Goal: Task Accomplishment & Management: Manage account settings

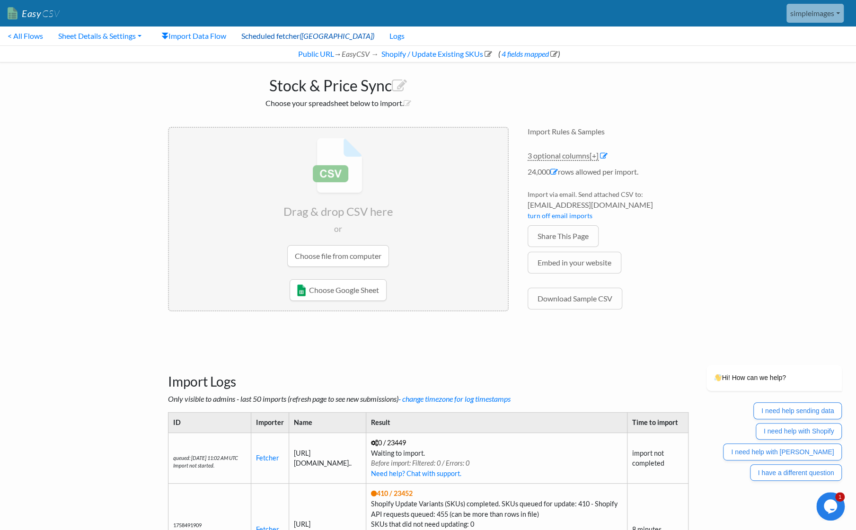
click at [277, 39] on link "Scheduled fetcher (ON)" at bounding box center [308, 35] width 148 height 19
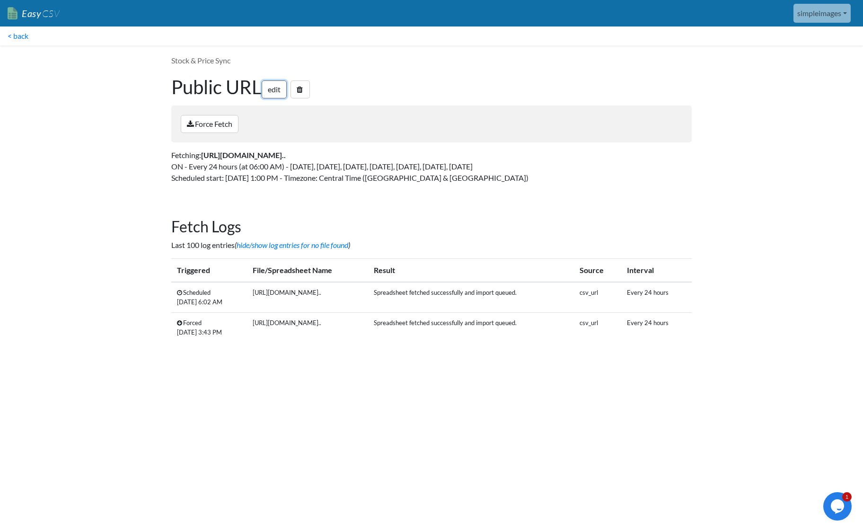
click at [282, 93] on link "edit" at bounding box center [274, 89] width 25 height 18
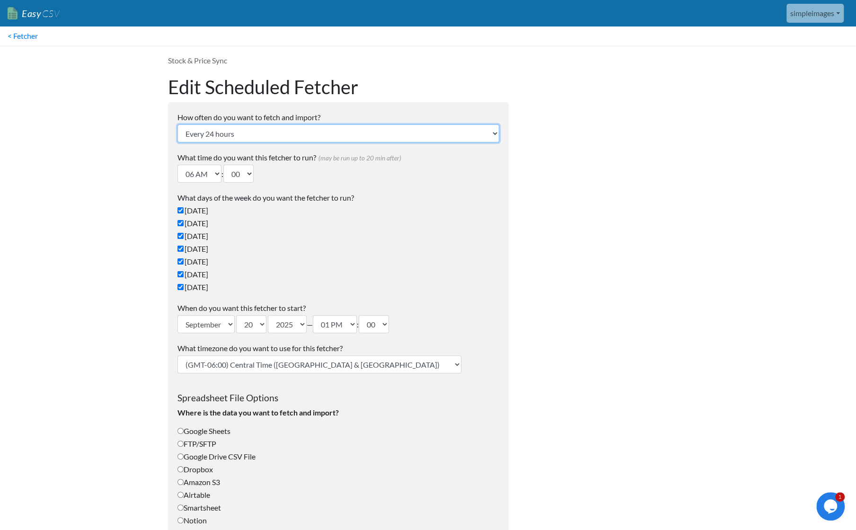
click at [294, 134] on select "Every 24 hours Every 4 hours Every hour Every 10-20 minutes Every 1 week Every …" at bounding box center [338, 133] width 322 height 18
select select "4_hours"
click at [177, 124] on select "Every 24 hours Every 4 hours Every hour Every 10-20 minutes Every 1 week Every …" at bounding box center [338, 133] width 322 height 18
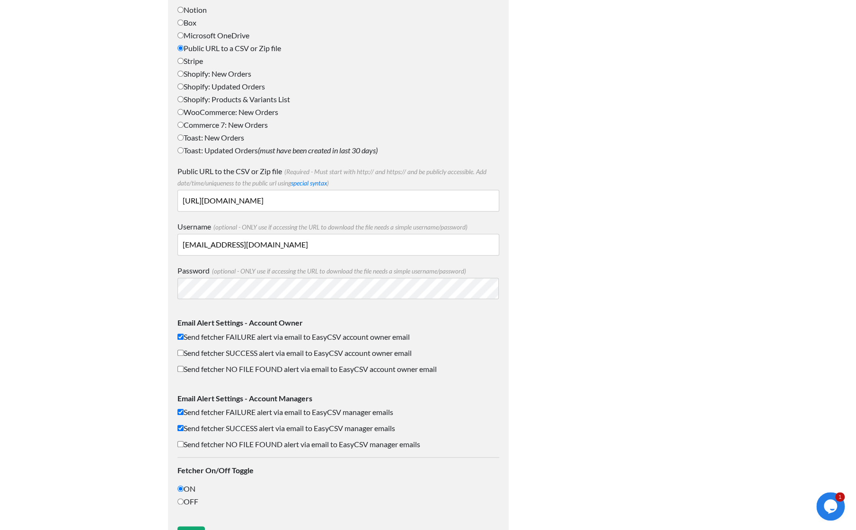
scroll to position [509, 0]
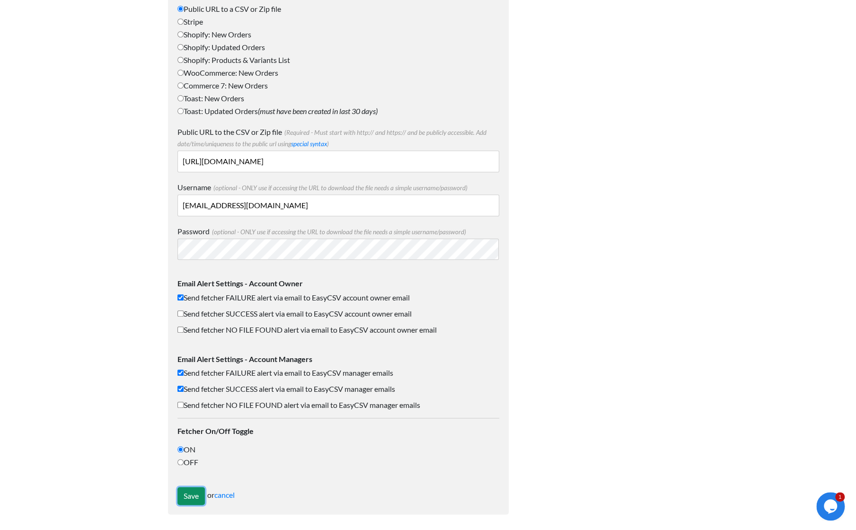
click at [190, 498] on input "Save" at bounding box center [190, 496] width 27 height 18
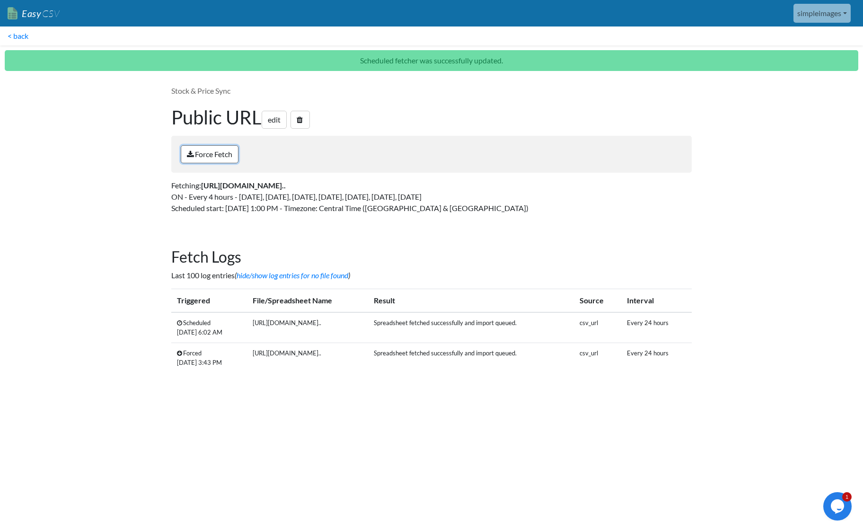
click at [222, 155] on link "Force Fetch" at bounding box center [210, 154] width 58 height 18
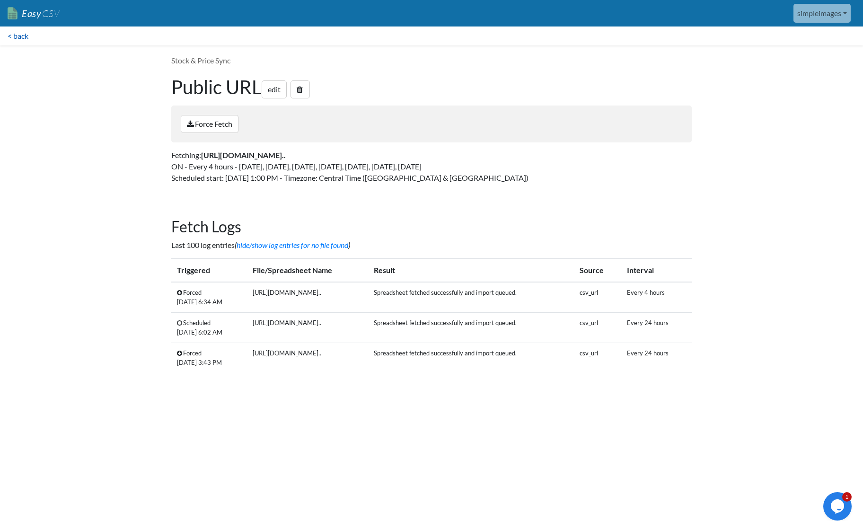
click at [22, 35] on link "< back" at bounding box center [18, 35] width 36 height 19
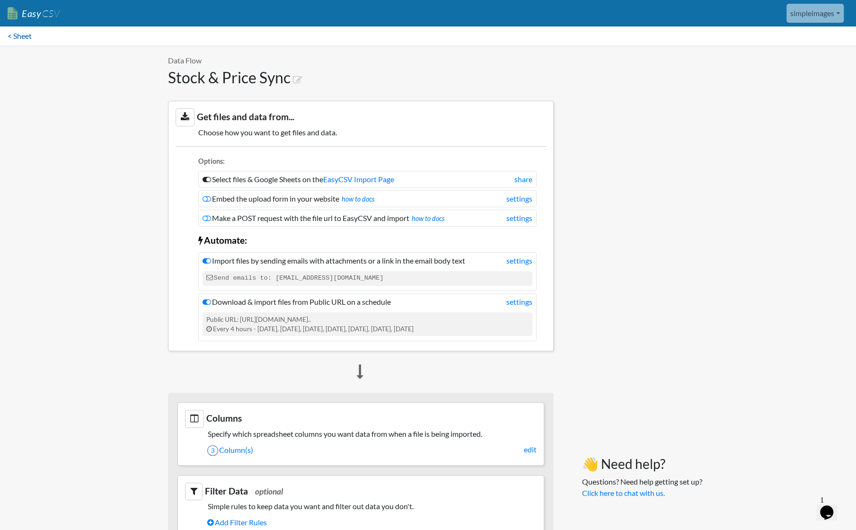
click at [24, 36] on link "< Sheet" at bounding box center [19, 35] width 39 height 19
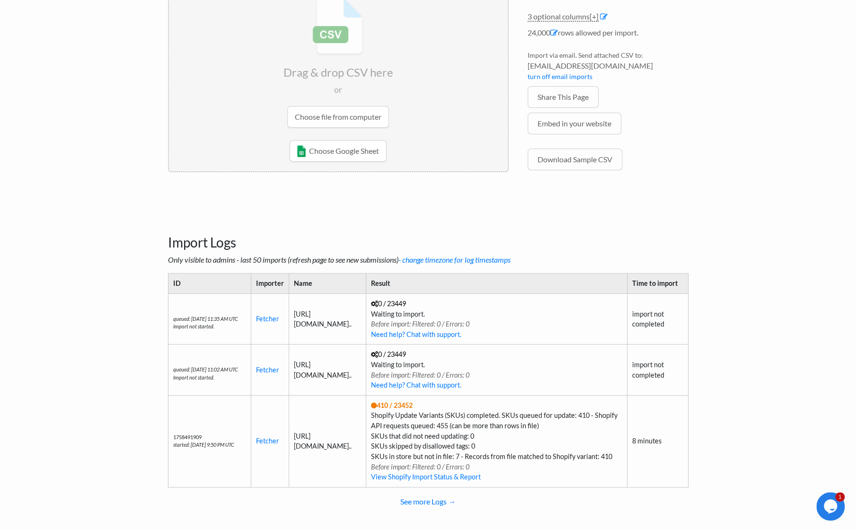
scroll to position [142, 0]
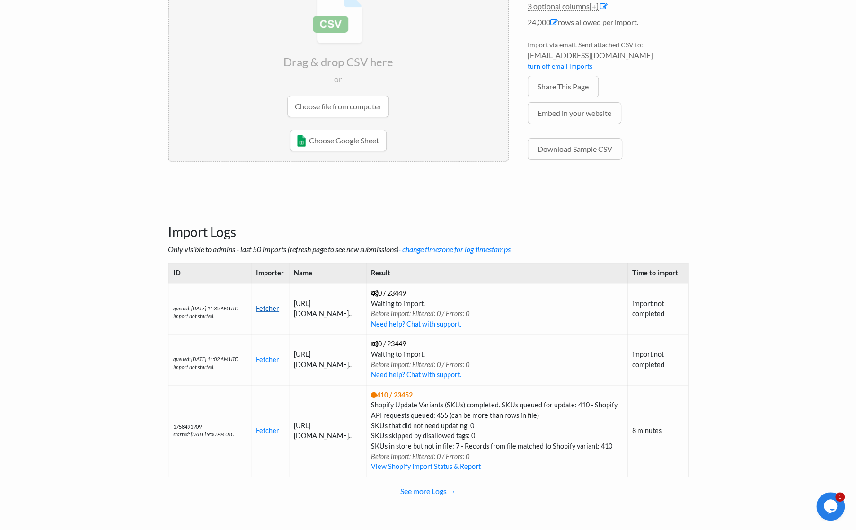
click at [265, 304] on link "Fetcher" at bounding box center [267, 308] width 23 height 8
click at [470, 471] on td "410 / 23452 Shopify Update Variants (SKUs) completed. SKUs queued for update: 4…" at bounding box center [496, 431] width 261 height 92
click at [468, 466] on link "View Shopify Import Status & Report" at bounding box center [426, 466] width 110 height 8
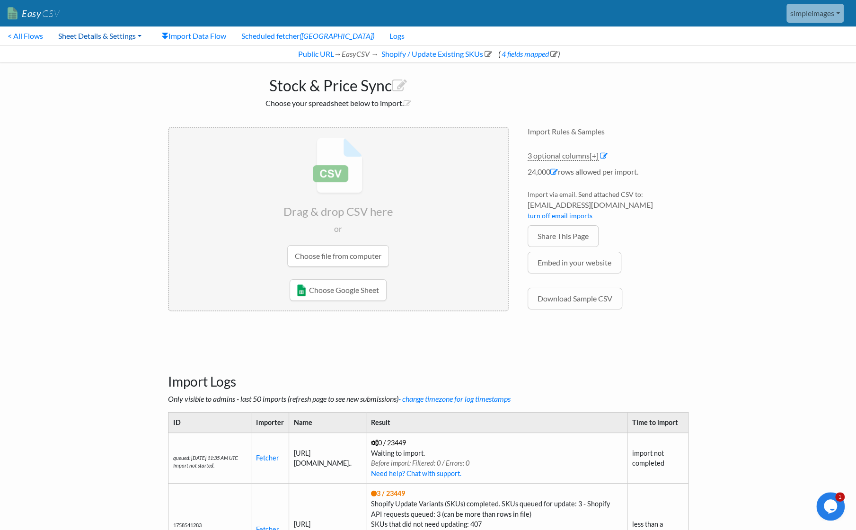
click at [141, 38] on link "Sheet Details & Settings" at bounding box center [100, 35] width 98 height 19
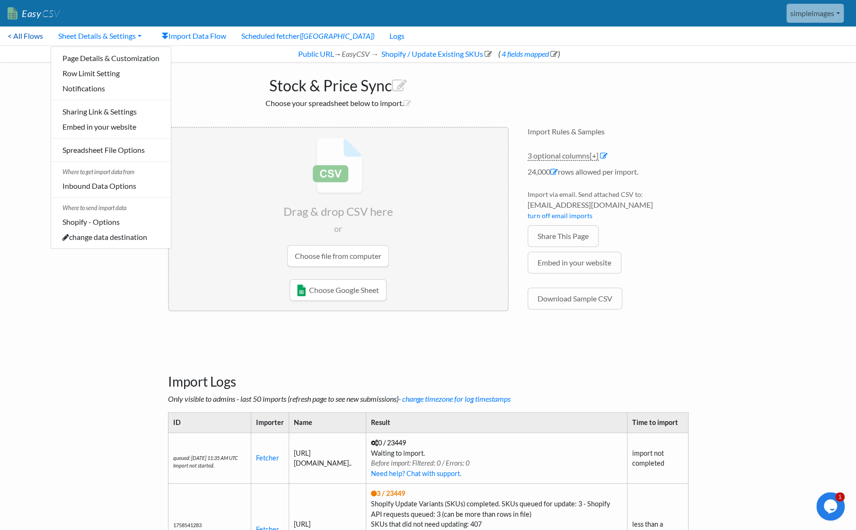
click at [33, 38] on link "< All Flows" at bounding box center [25, 35] width 51 height 19
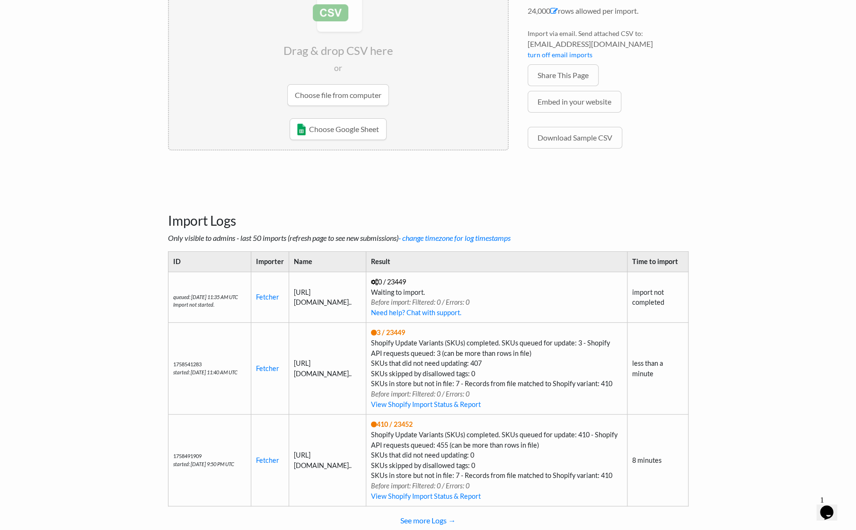
scroll to position [189, 0]
